Goal: Find specific page/section: Find specific page/section

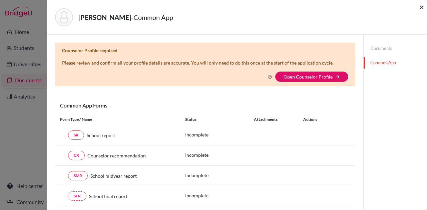
click at [422, 5] on span "×" at bounding box center [421, 7] width 5 height 10
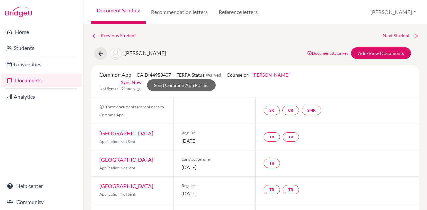
click at [12, 46] on link "Students" at bounding box center [41, 47] width 80 height 13
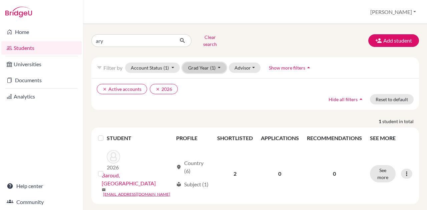
click at [202, 63] on button "Grad Year (1)" at bounding box center [204, 68] width 44 height 10
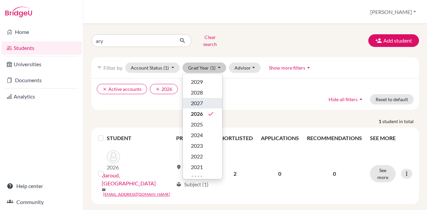
click at [194, 99] on span "2027" at bounding box center [197, 103] width 12 height 8
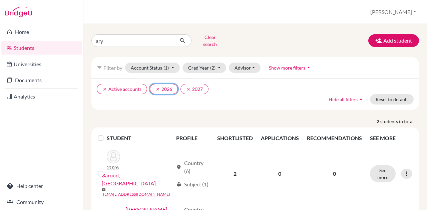
click at [155, 87] on icon "clear" at bounding box center [157, 89] width 5 height 5
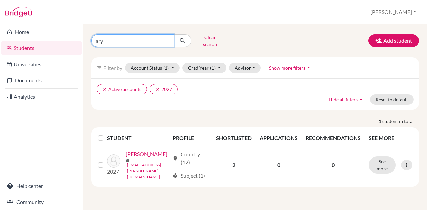
click at [168, 38] on input "ary" at bounding box center [132, 40] width 83 height 13
click at [174, 34] on button "submit" at bounding box center [183, 40] width 18 height 13
click at [183, 37] on icon "submit" at bounding box center [182, 40] width 7 height 7
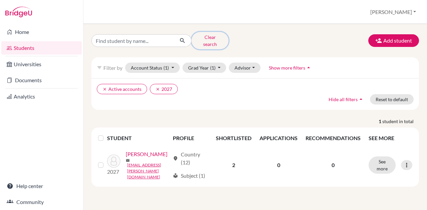
click at [204, 34] on button "Clear search" at bounding box center [209, 40] width 37 height 17
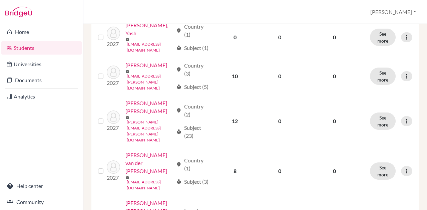
scroll to position [125, 0]
